Goal: Obtain resource: Obtain resource

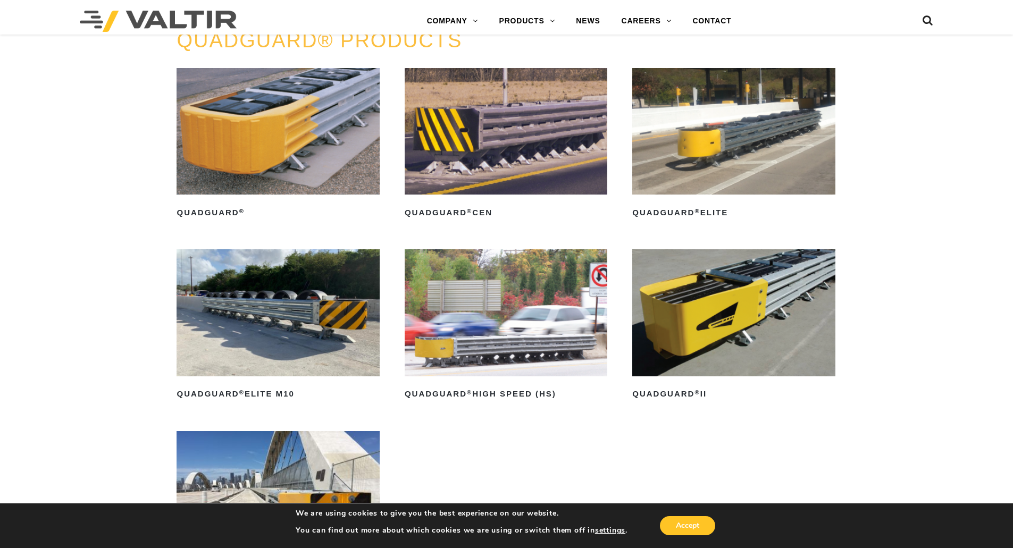
scroll to position [798, 0]
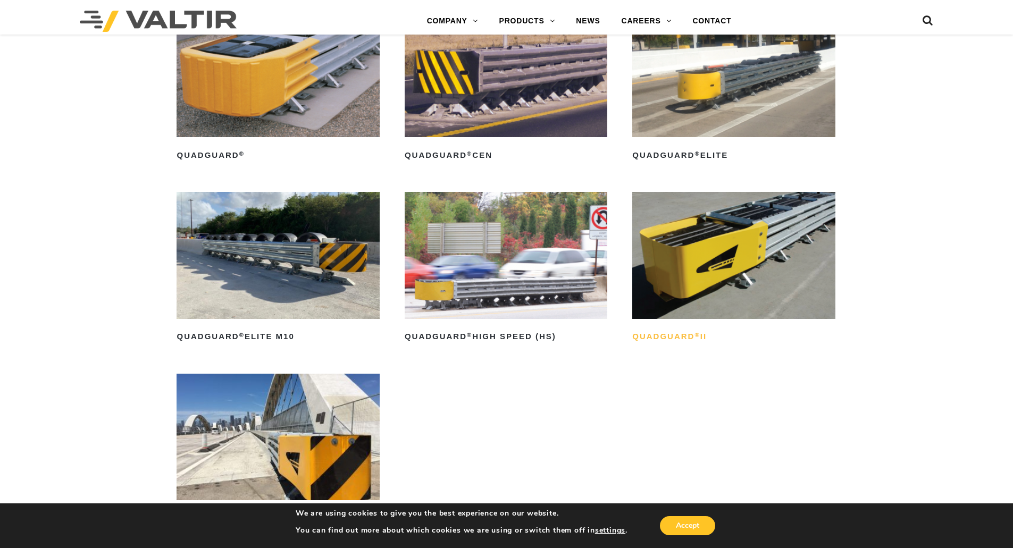
click at [692, 337] on h2 "QuadGuard ® II" at bounding box center [733, 337] width 203 height 17
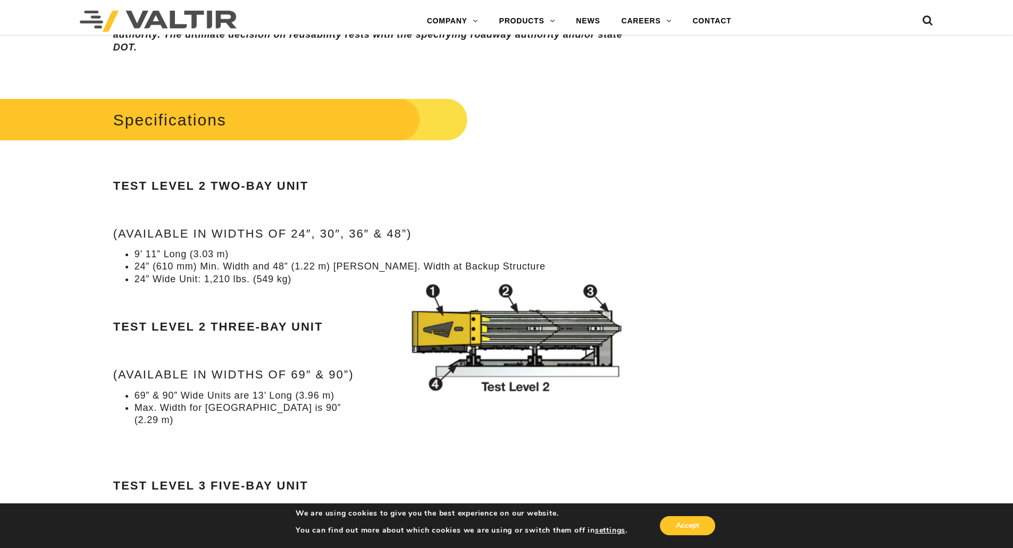
scroll to position [1011, 0]
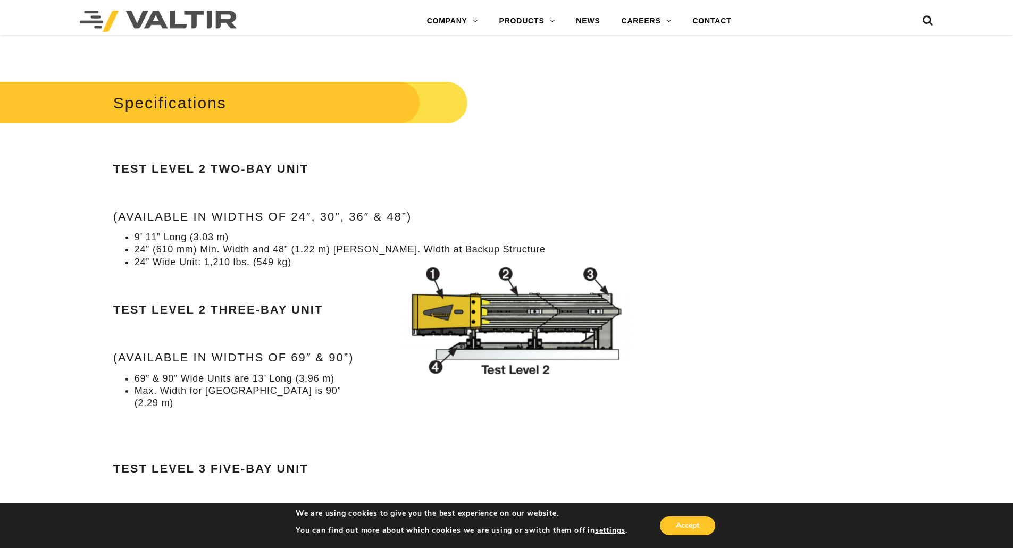
click at [551, 315] on img at bounding box center [515, 322] width 263 height 126
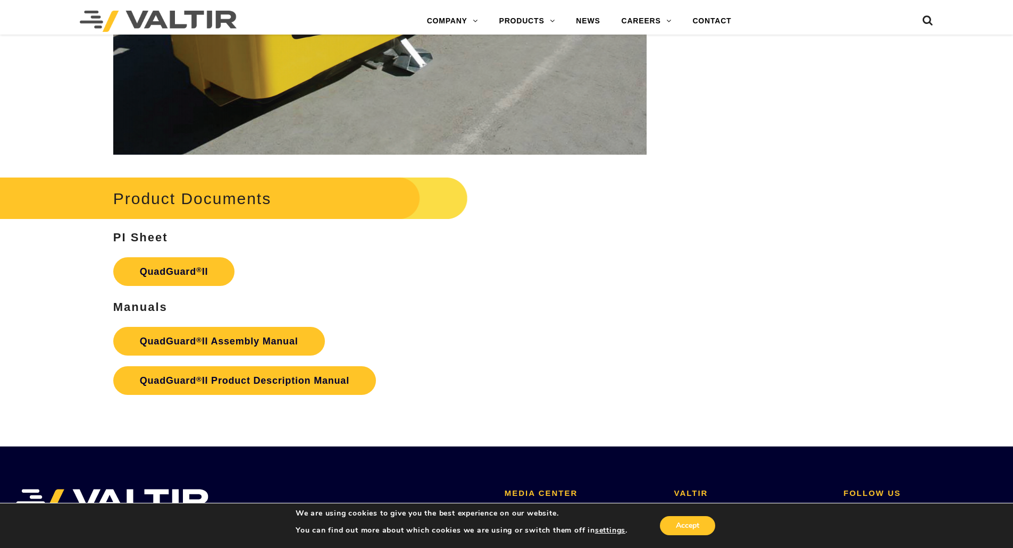
scroll to position [2021, 0]
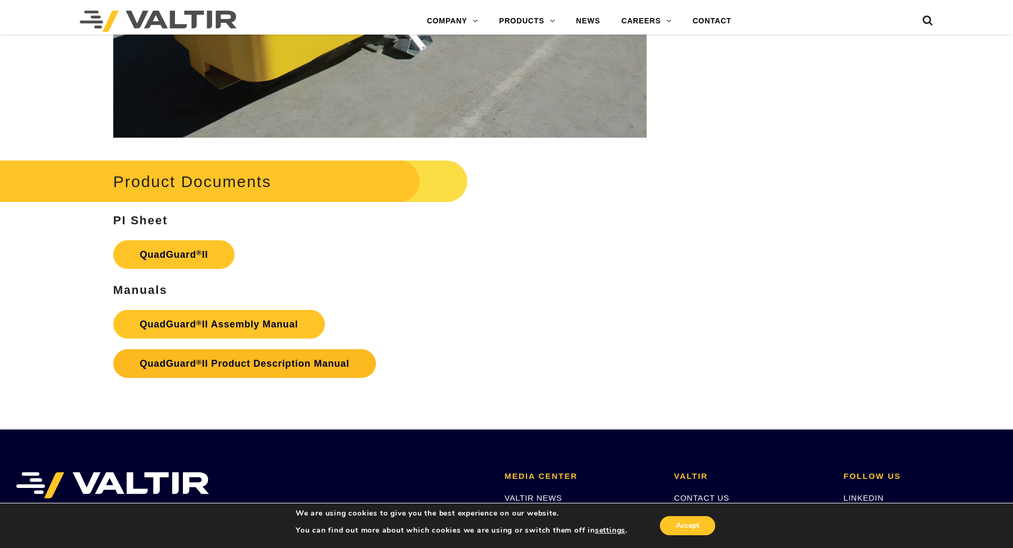
click at [276, 359] on strong "QuadGuard ® II Product Description Manual" at bounding box center [245, 364] width 210 height 11
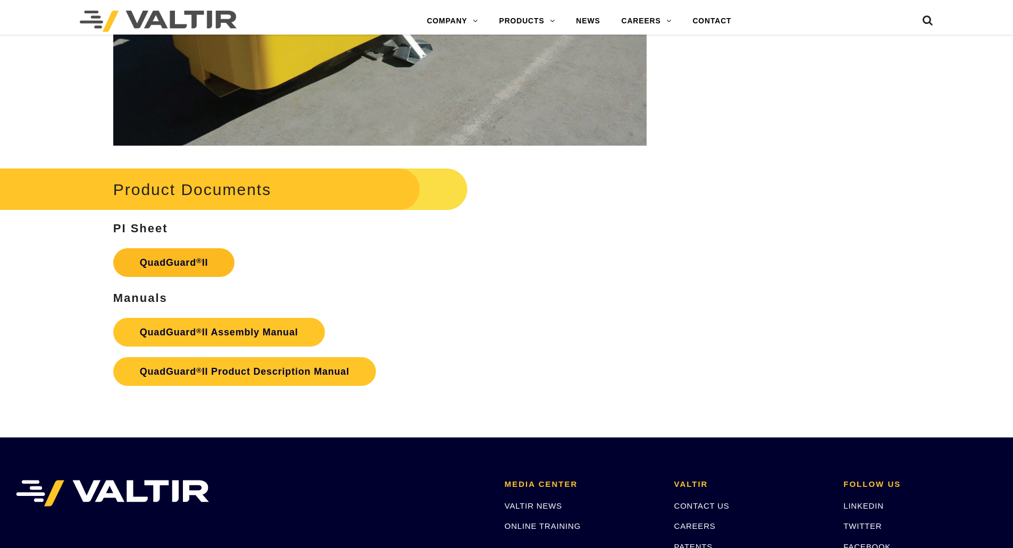
scroll to position [2021, 0]
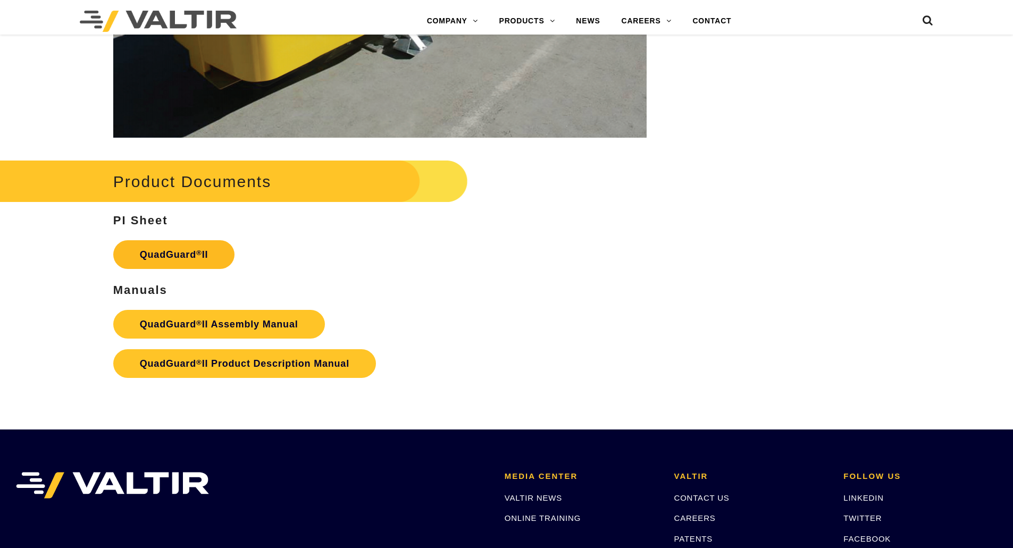
click at [192, 246] on link "QuadGuard ® II" at bounding box center [174, 254] width 122 height 29
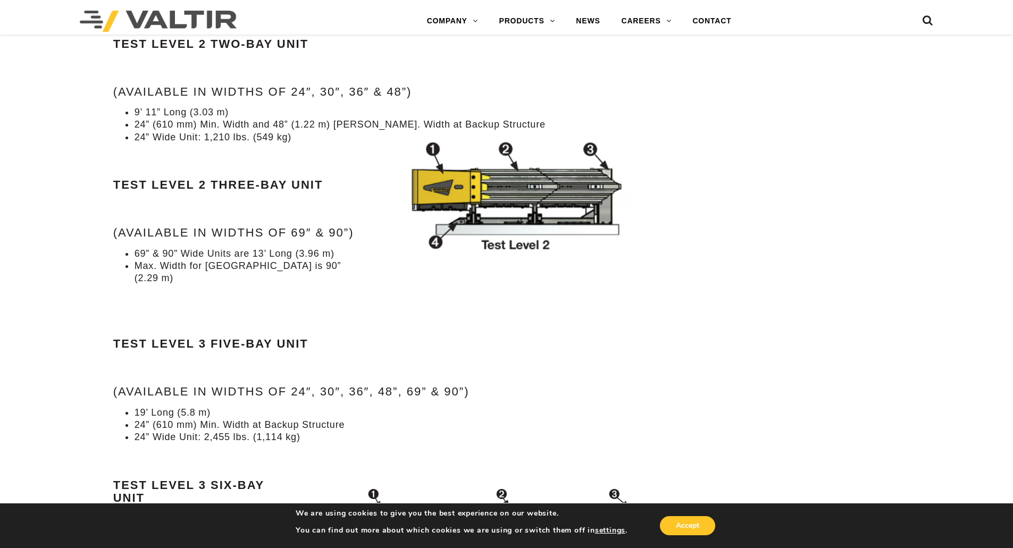
scroll to position [1117, 0]
